Goal: Find specific page/section: Find specific page/section

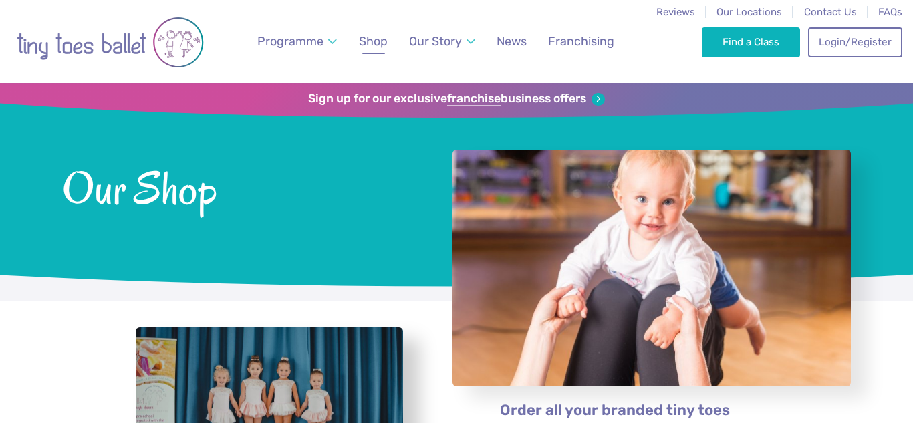
click at [722, 9] on span "Our Locations" at bounding box center [748, 12] width 65 height 12
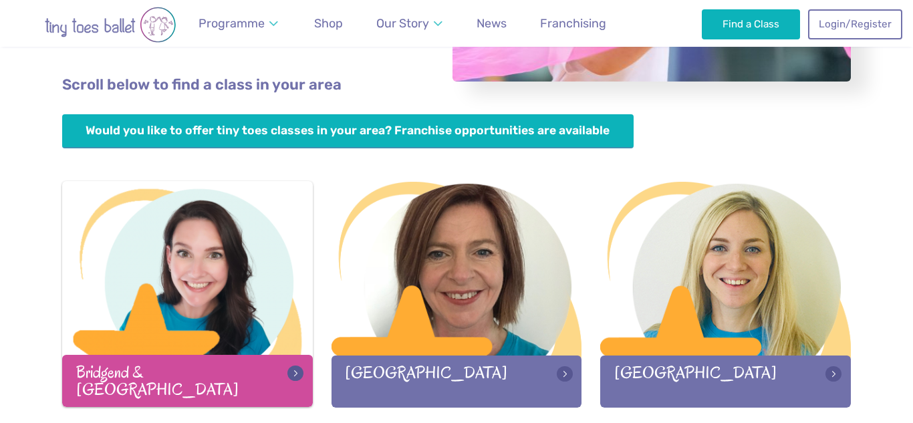
scroll to position [319, 0]
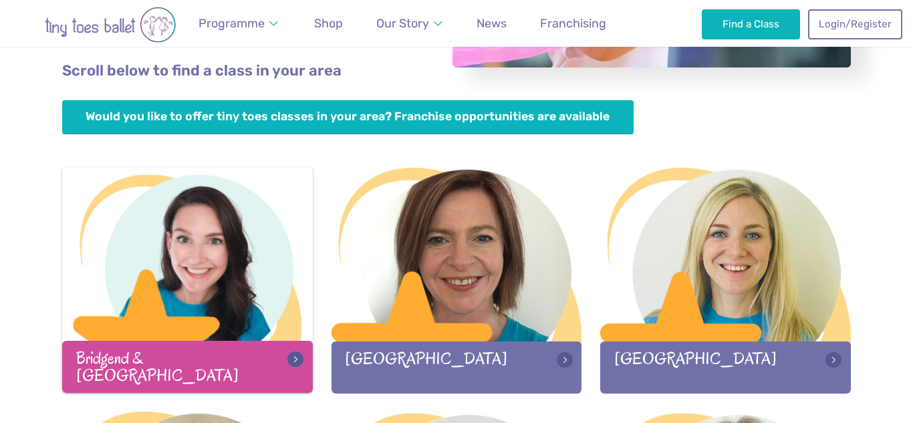
click at [202, 377] on div "Bridgend & [GEOGRAPHIC_DATA]" at bounding box center [187, 366] width 251 height 51
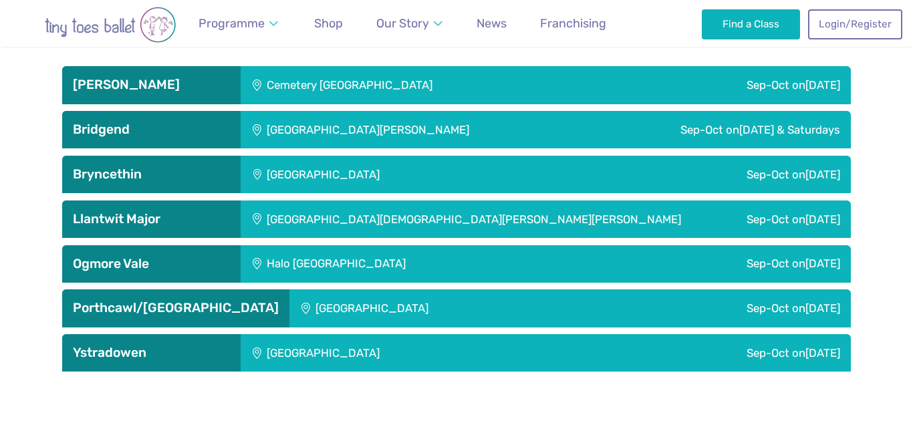
scroll to position [2176, 0]
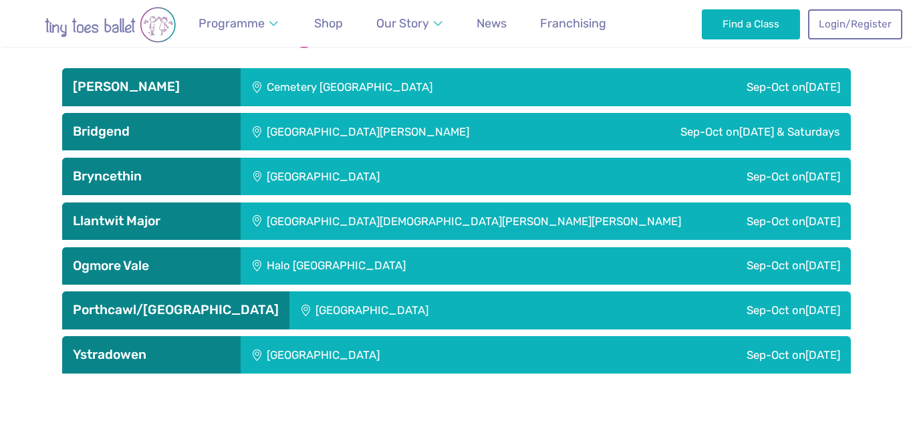
click at [142, 222] on h3 "Llantwit Major" at bounding box center [151, 221] width 157 height 16
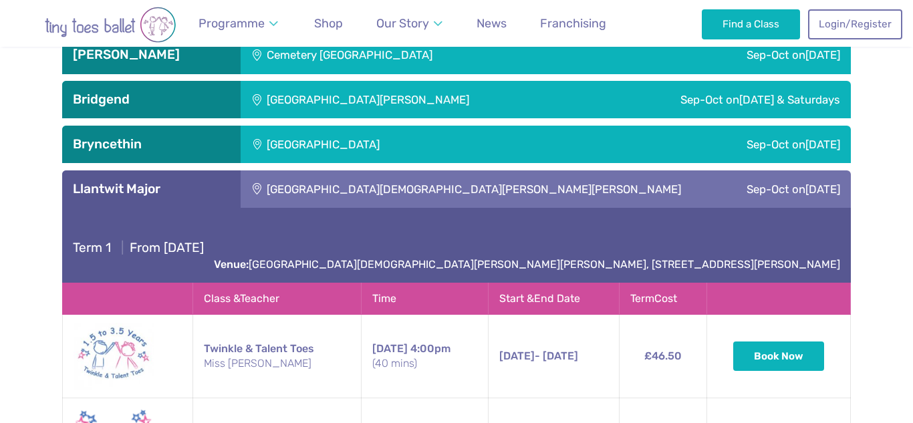
scroll to position [2207, 0]
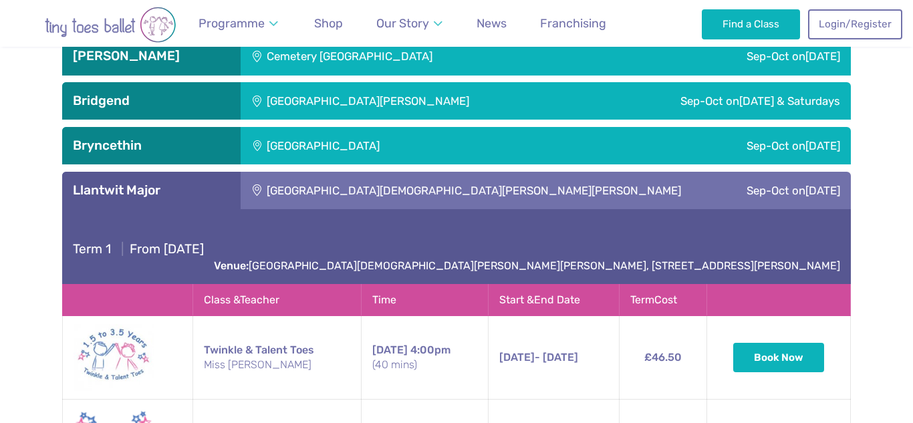
click at [200, 195] on h3 "Llantwit Major" at bounding box center [151, 190] width 157 height 16
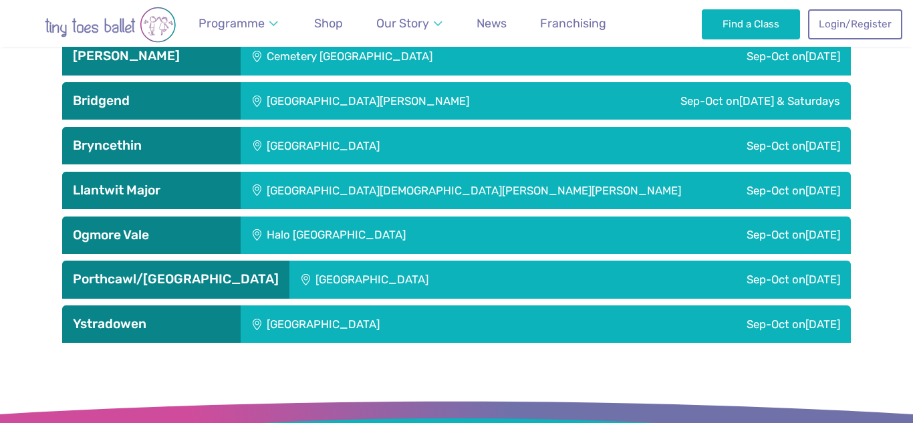
click at [198, 146] on h3 "Bryncethin" at bounding box center [151, 146] width 157 height 16
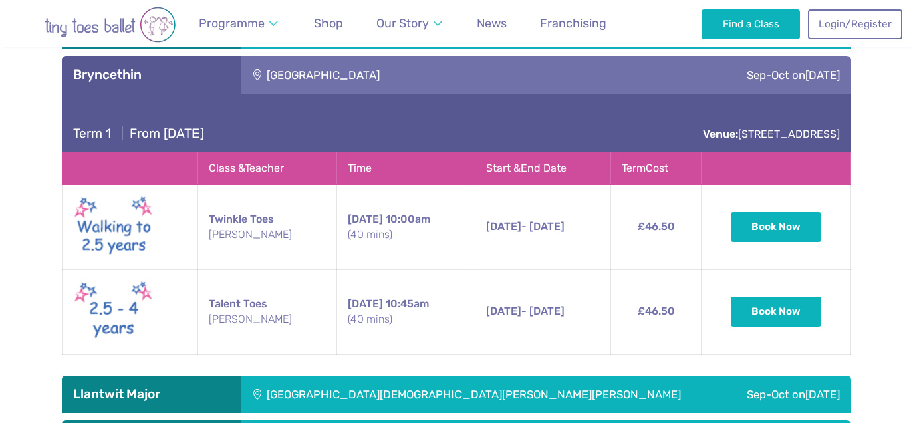
scroll to position [2280, 0]
